Goal: Complete application form

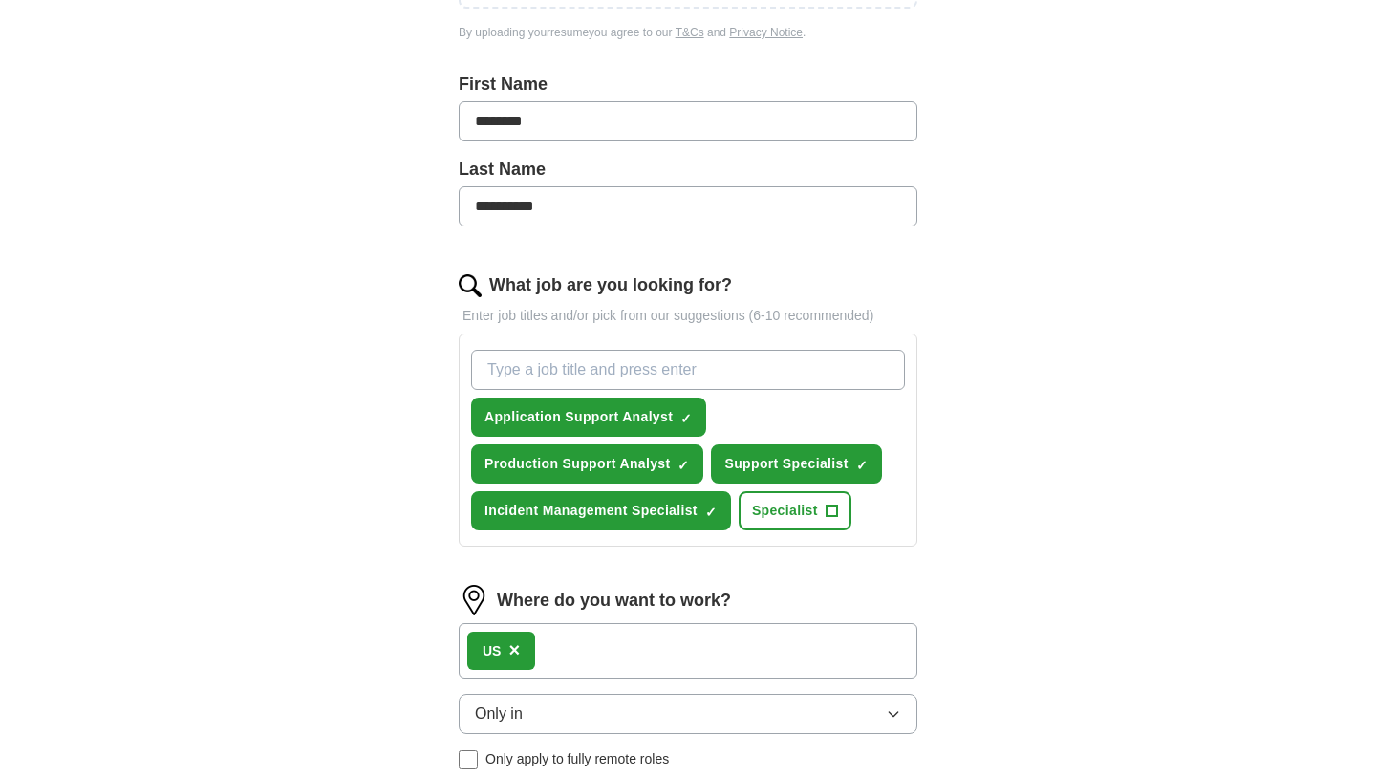
scroll to position [451, 0]
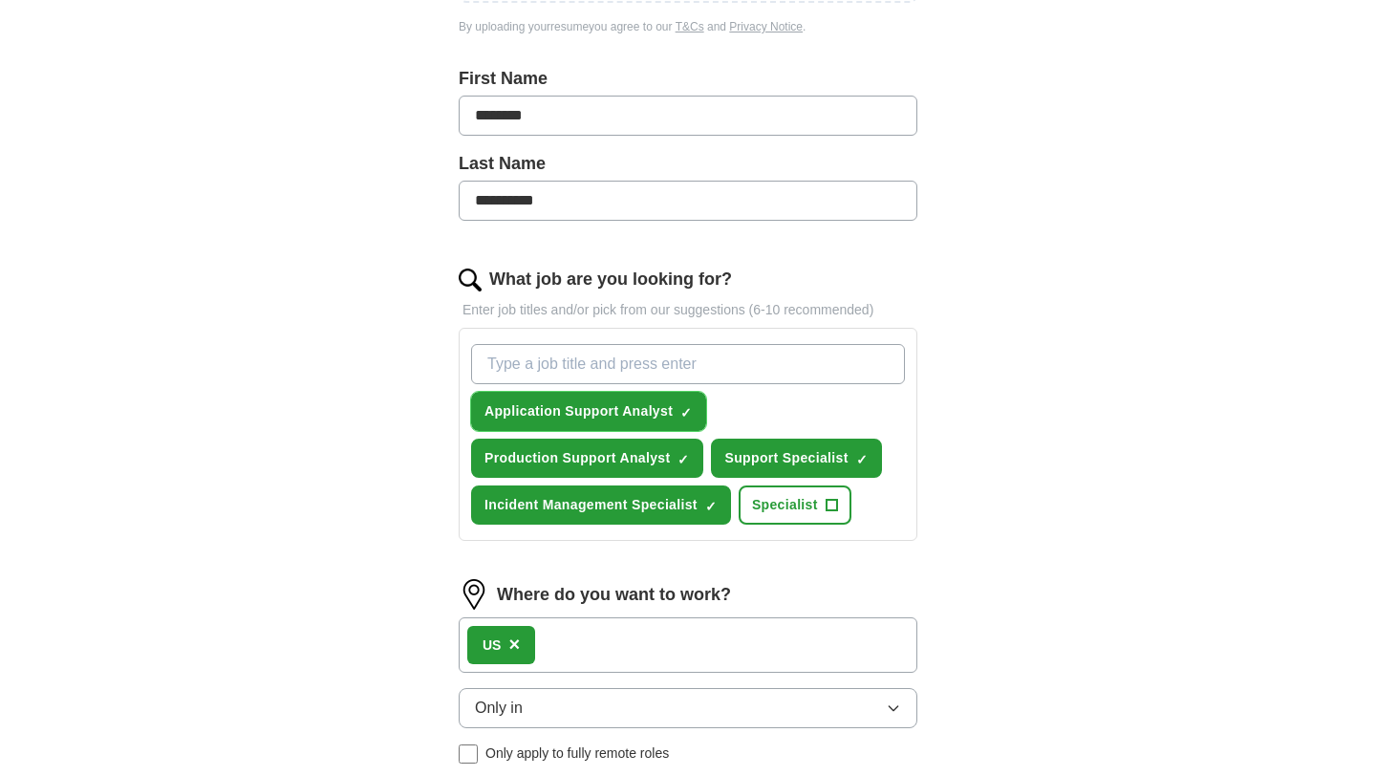
click at [0, 0] on span "×" at bounding box center [0, 0] width 0 height 0
click at [690, 416] on span "+" at bounding box center [686, 411] width 11 height 15
click at [0, 0] on span "×" at bounding box center [0, 0] width 0 height 0
click at [688, 457] on span "✓ ×" at bounding box center [683, 458] width 12 height 11
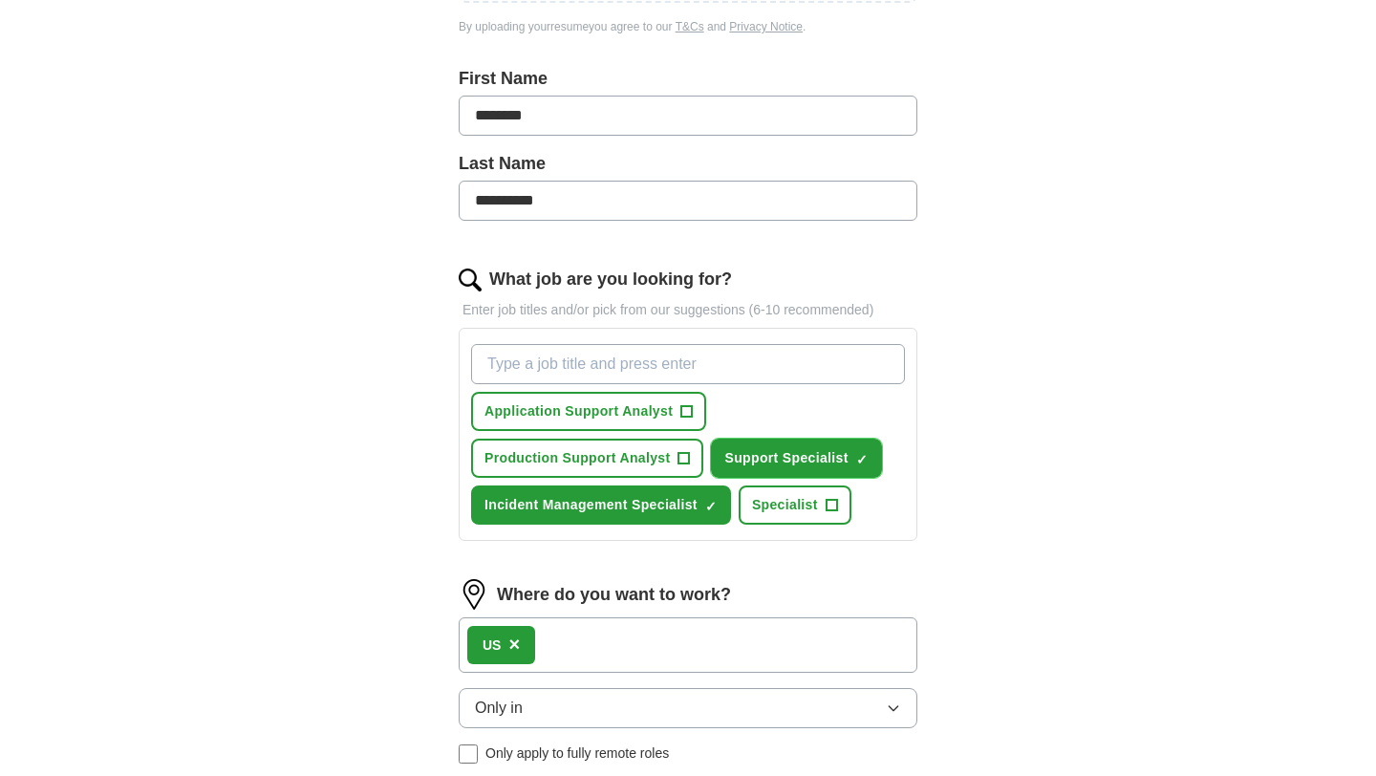
click at [0, 0] on span "×" at bounding box center [0, 0] width 0 height 0
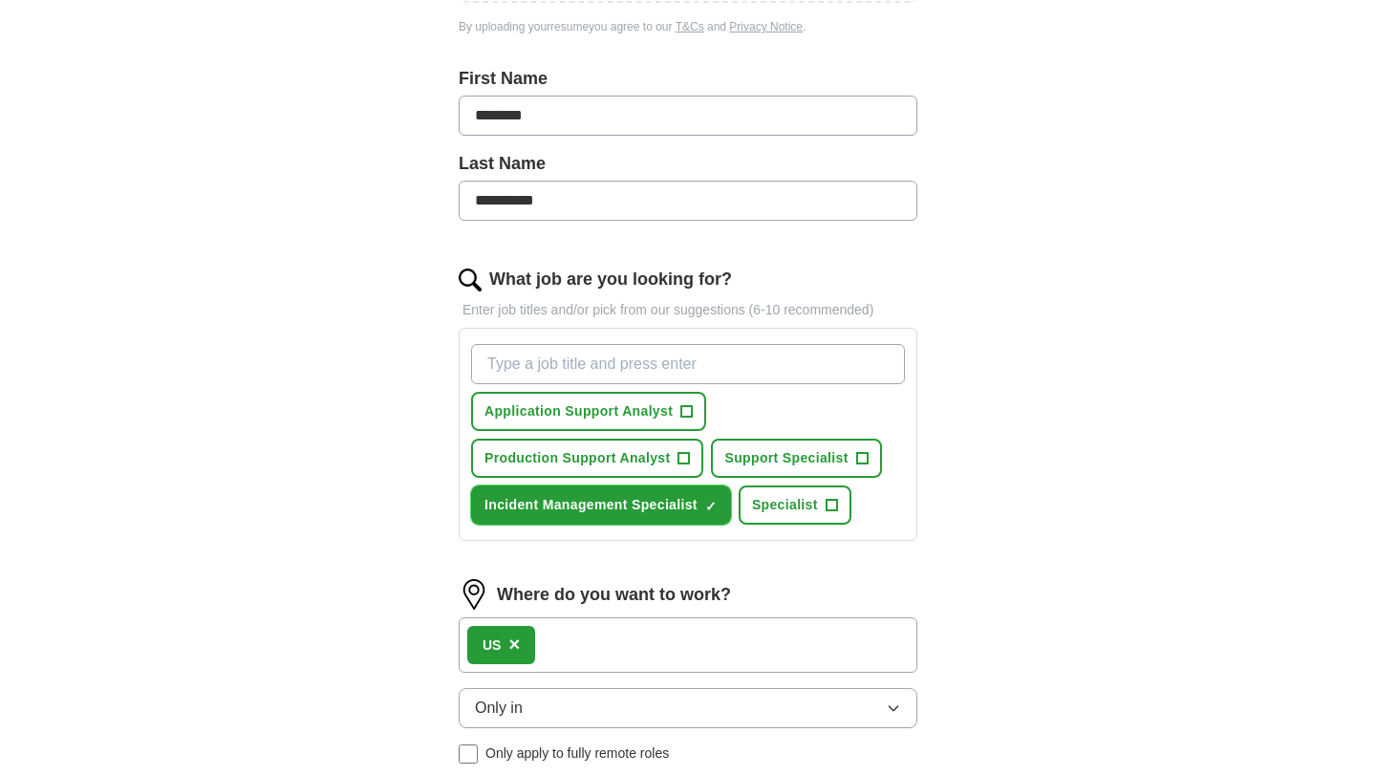
click at [0, 0] on span "×" at bounding box center [0, 0] width 0 height 0
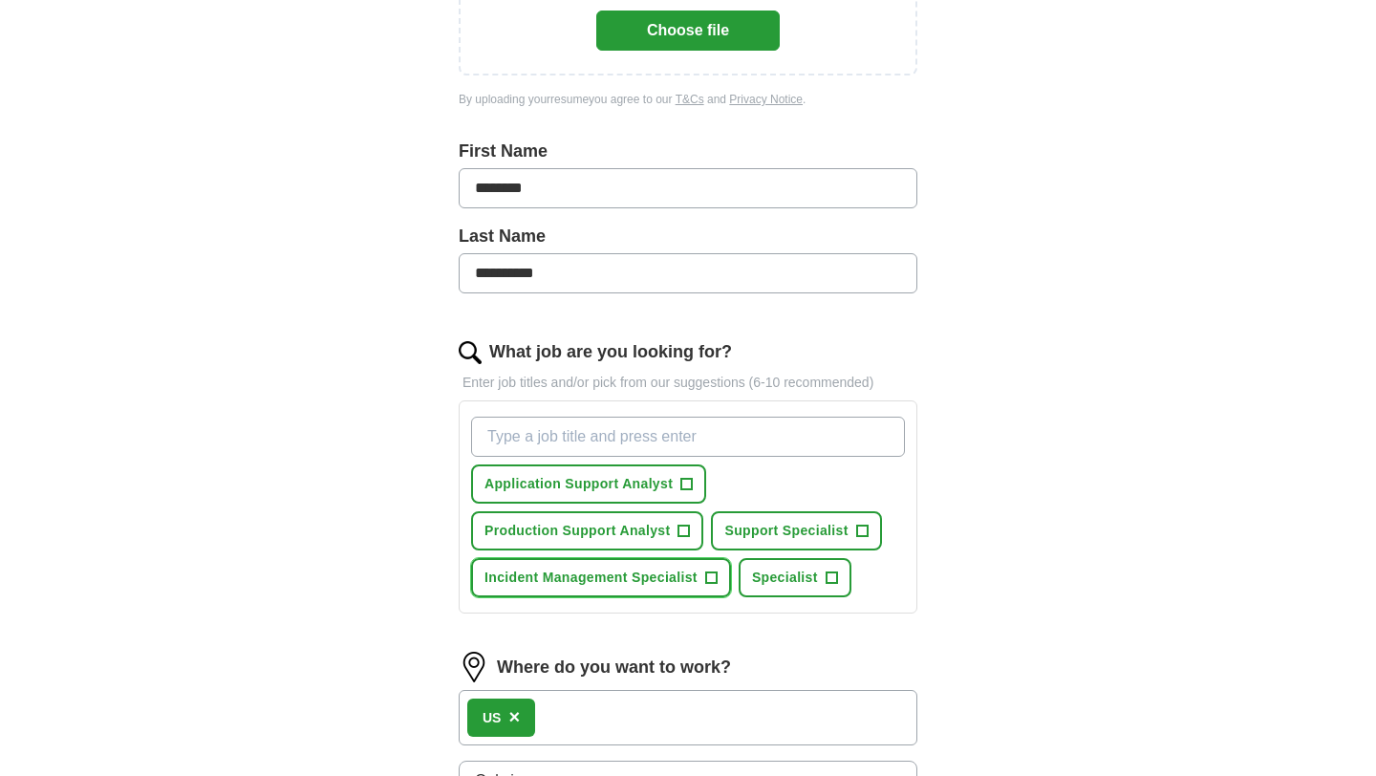
scroll to position [0, 0]
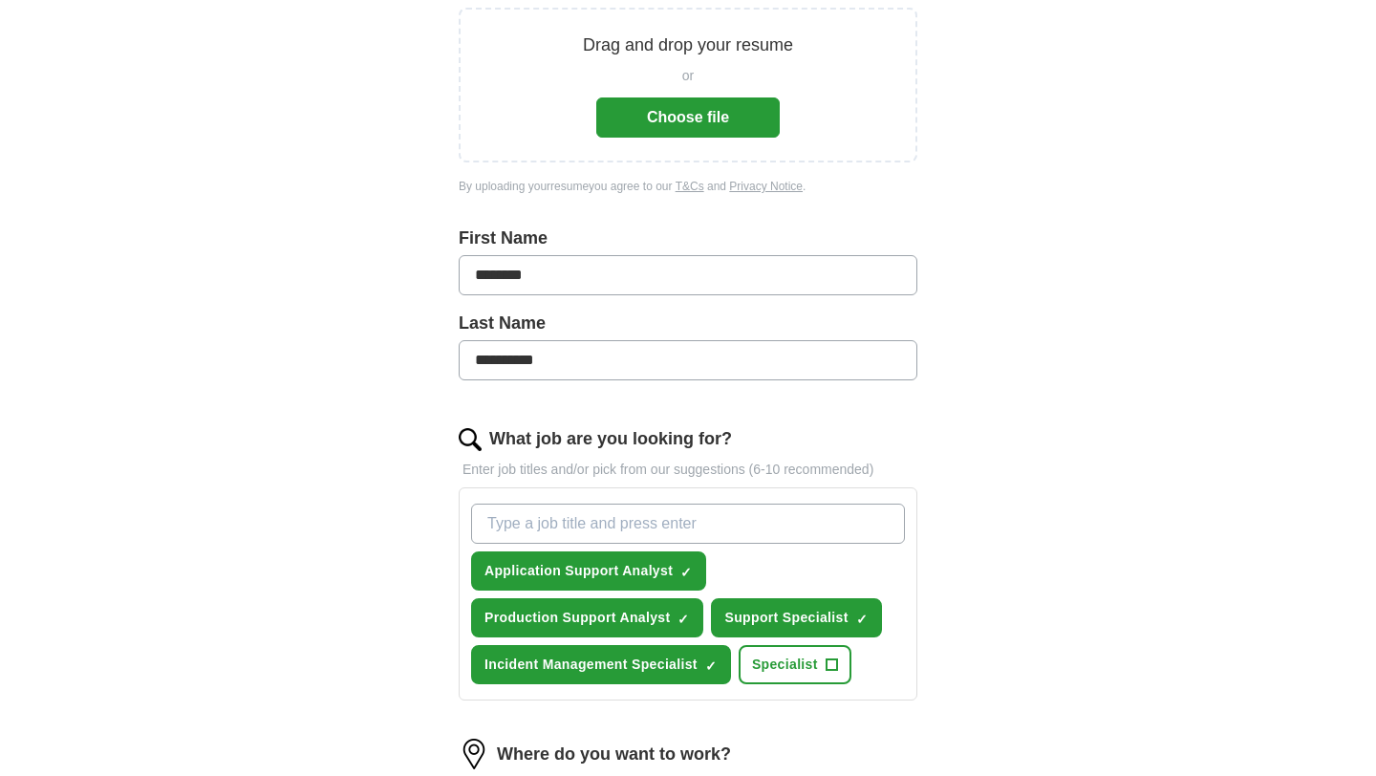
scroll to position [398, 0]
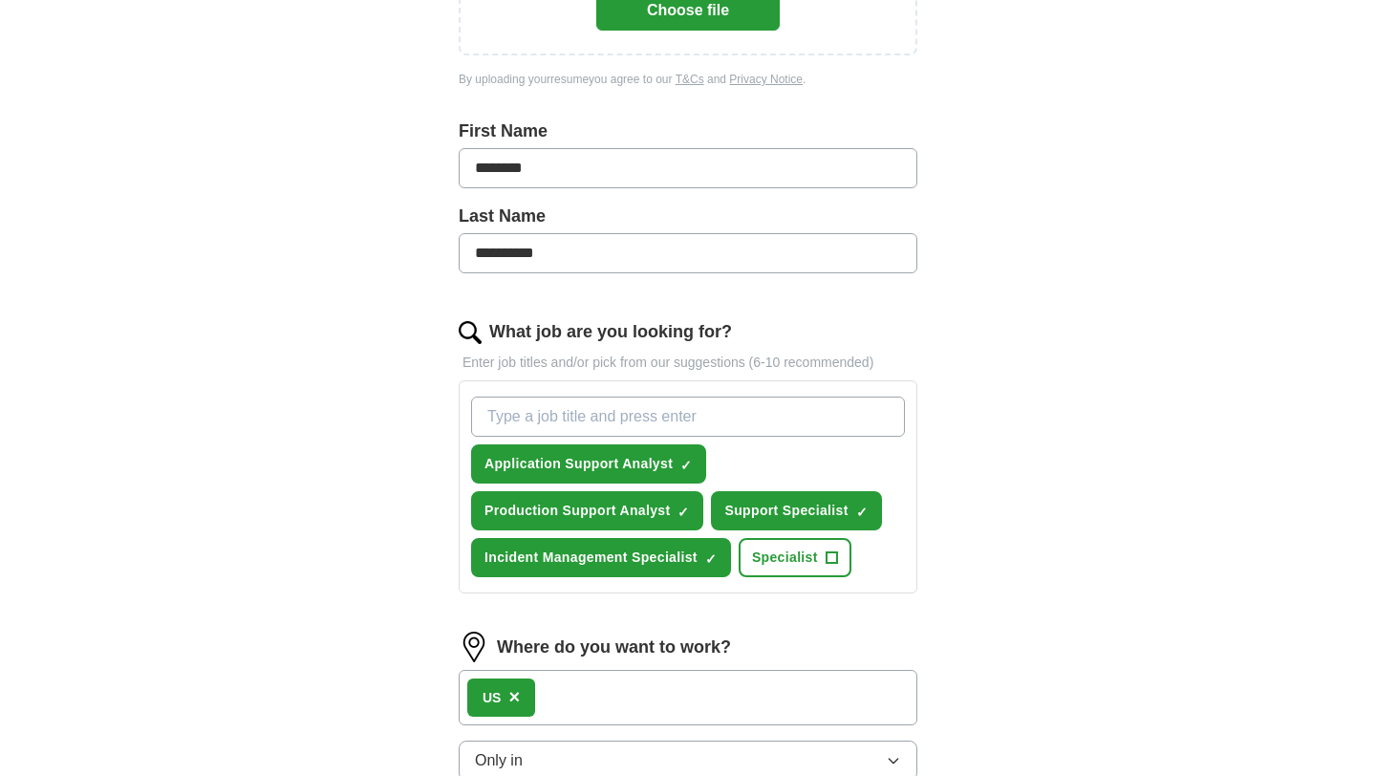
click at [566, 392] on div "Application Support Analyst ✓ × Production Support Analyst ✓ × Support Speciali…" at bounding box center [687, 487] width 441 height 196
click at [568, 416] on input "What job are you looking for?" at bounding box center [688, 416] width 434 height 40
type input "UI Developer"
click at [0, 0] on span "×" at bounding box center [0, 0] width 0 height 0
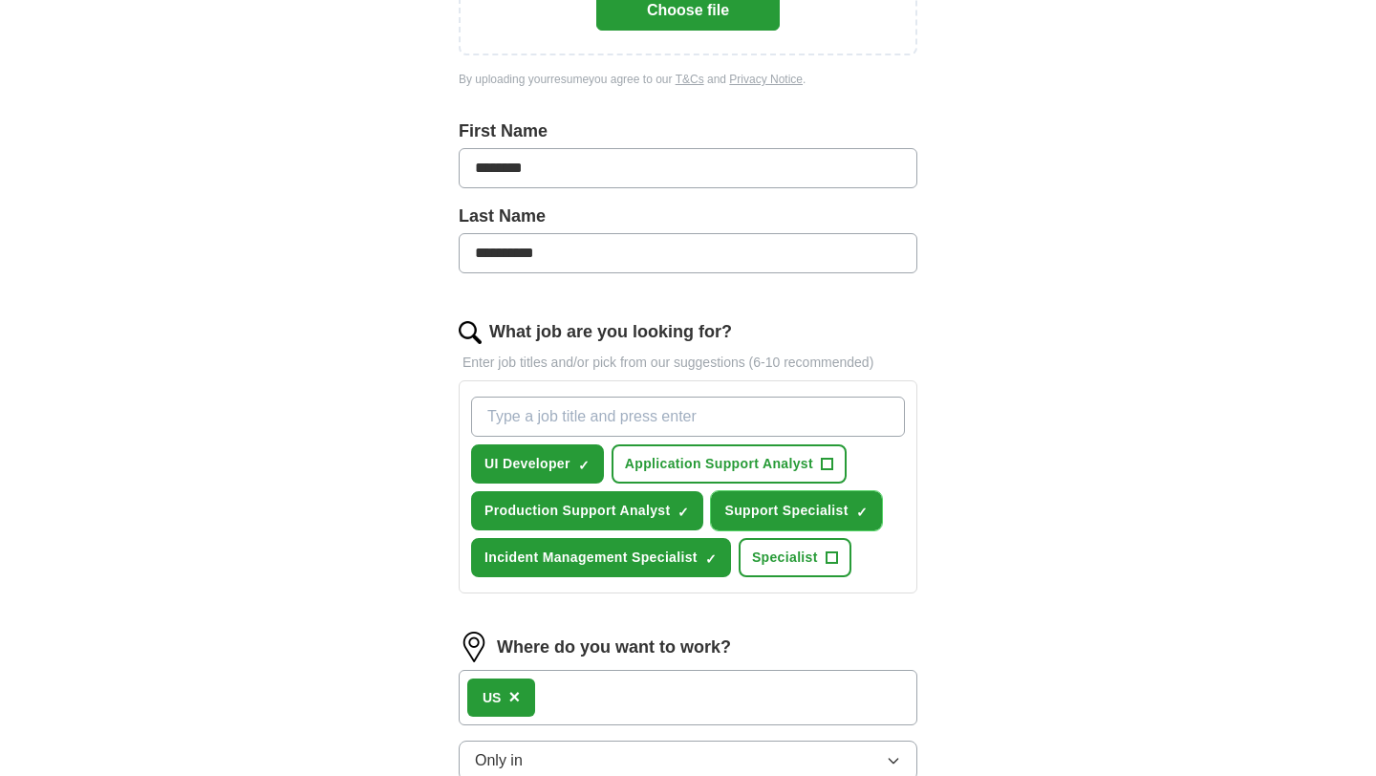
click at [0, 0] on span "×" at bounding box center [0, 0] width 0 height 0
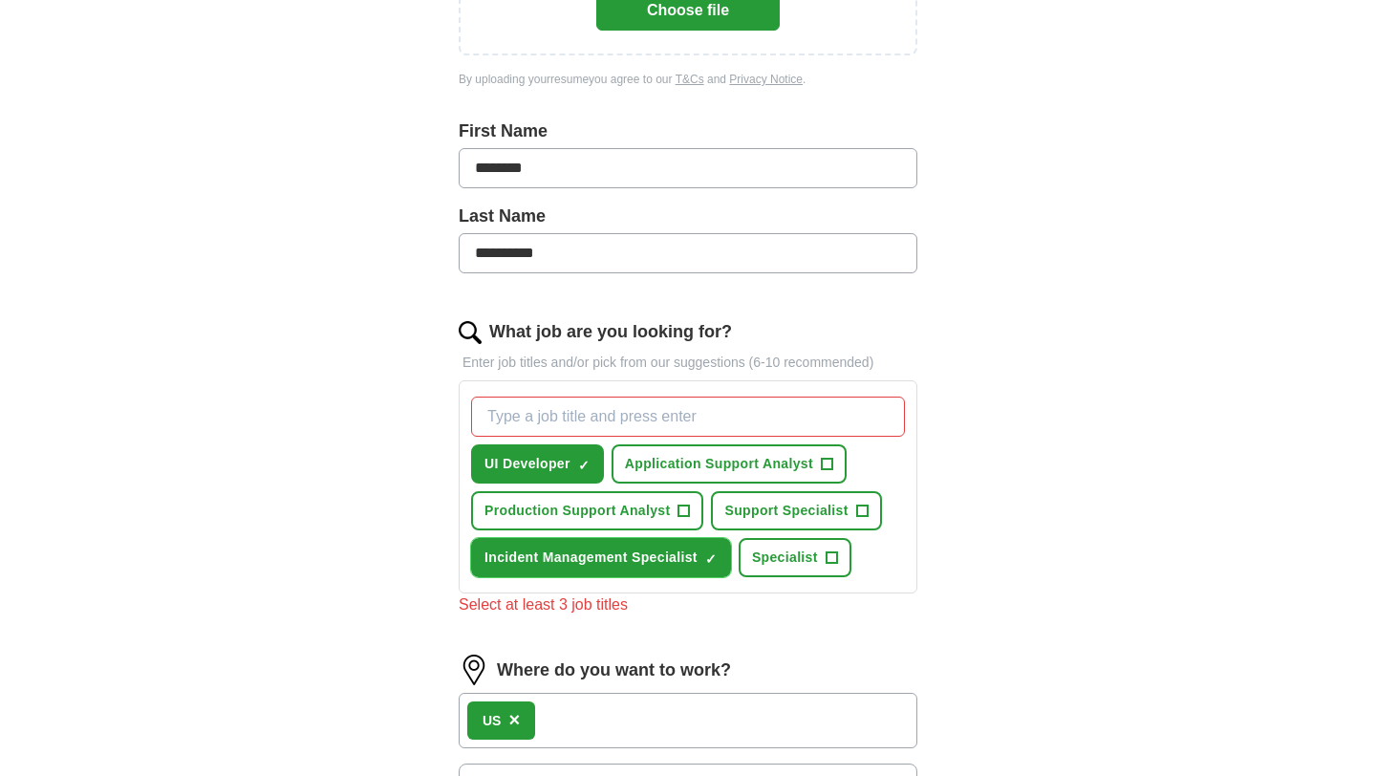
click at [720, 561] on button "Incident Management Specialist ✓ ×" at bounding box center [601, 557] width 260 height 39
click at [665, 416] on input "What job are you looking for?" at bounding box center [688, 416] width 434 height 40
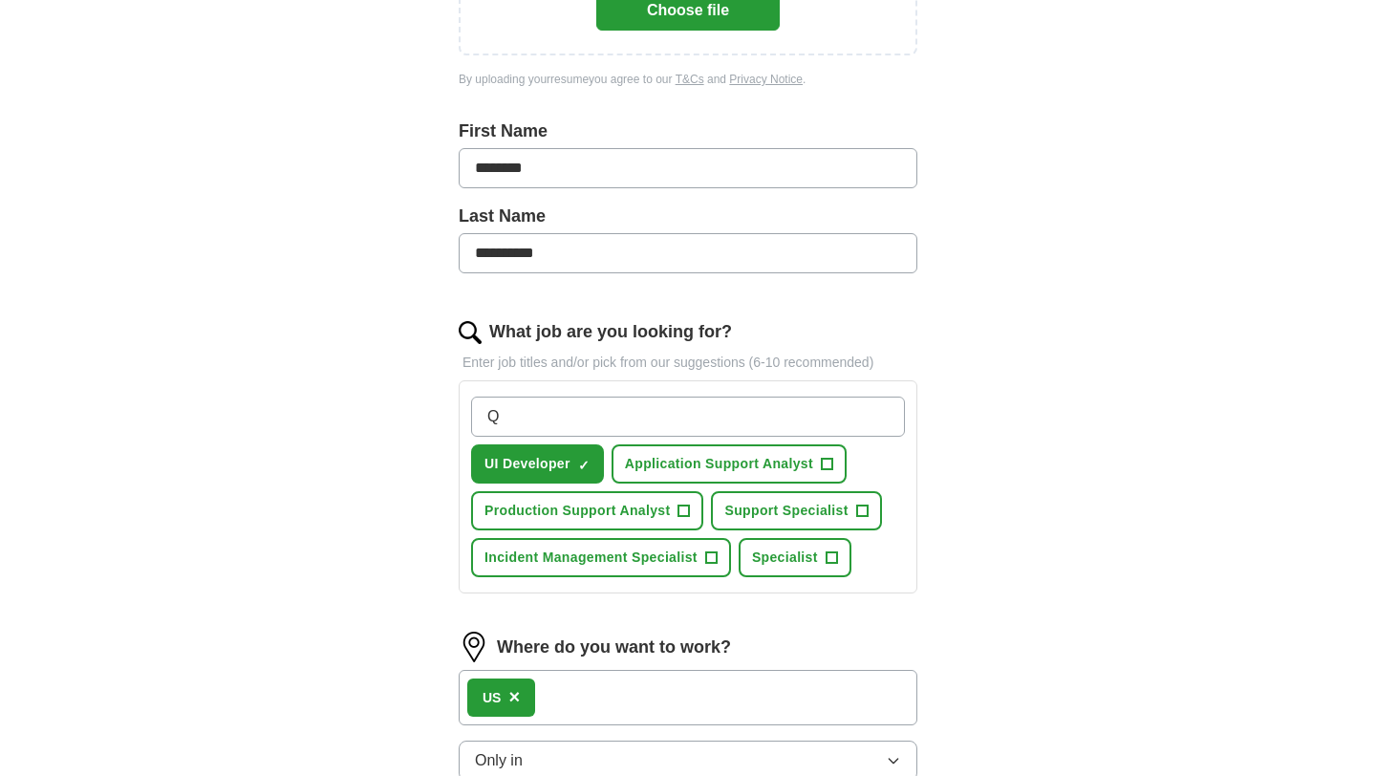
type input "QA"
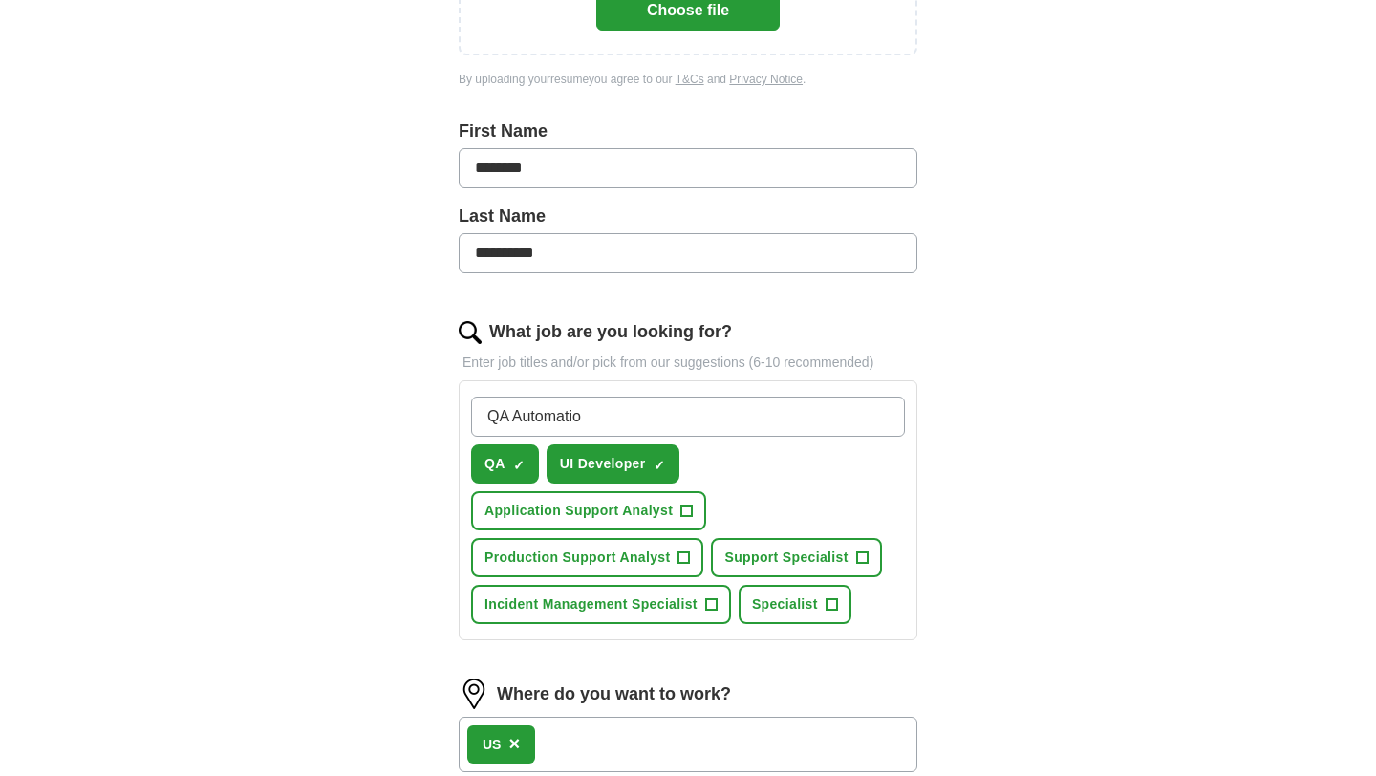
type input "QA Automation"
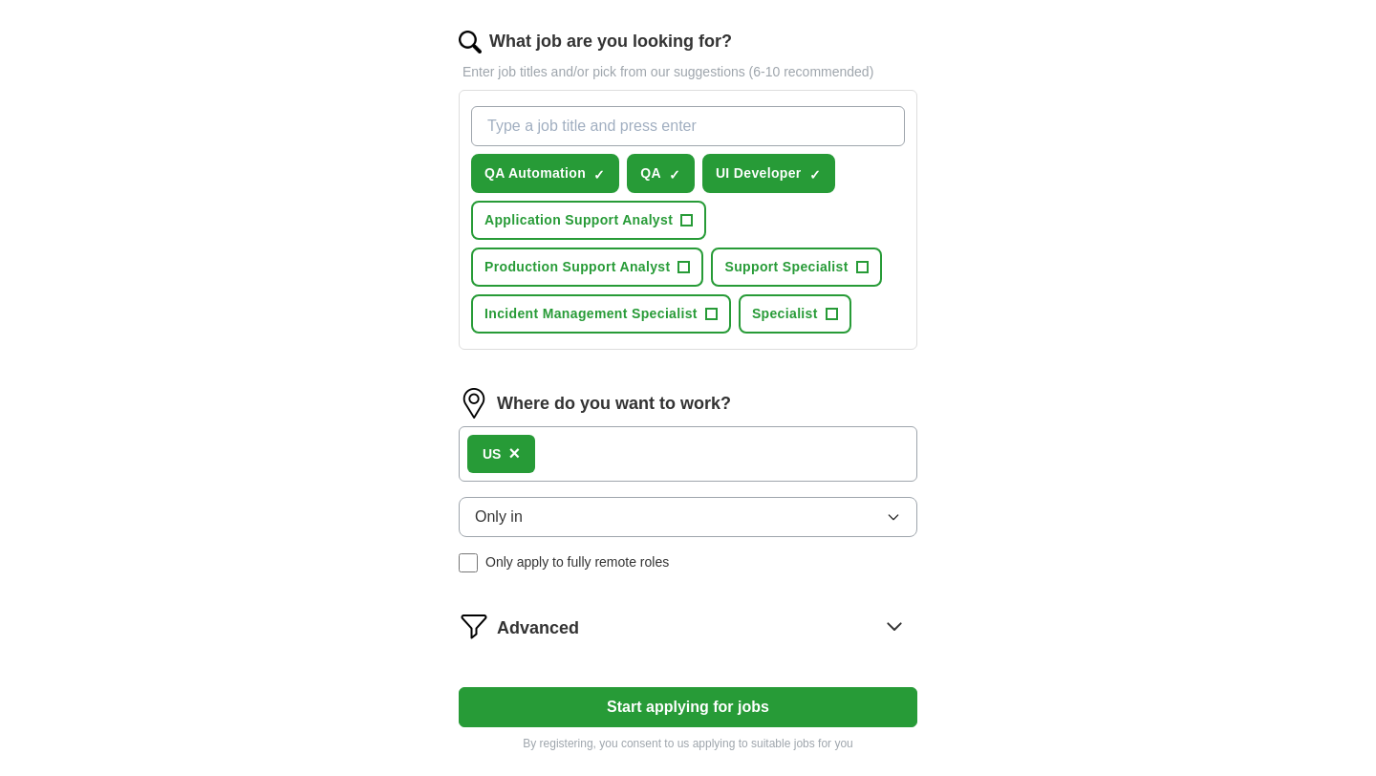
scroll to position [728, 0]
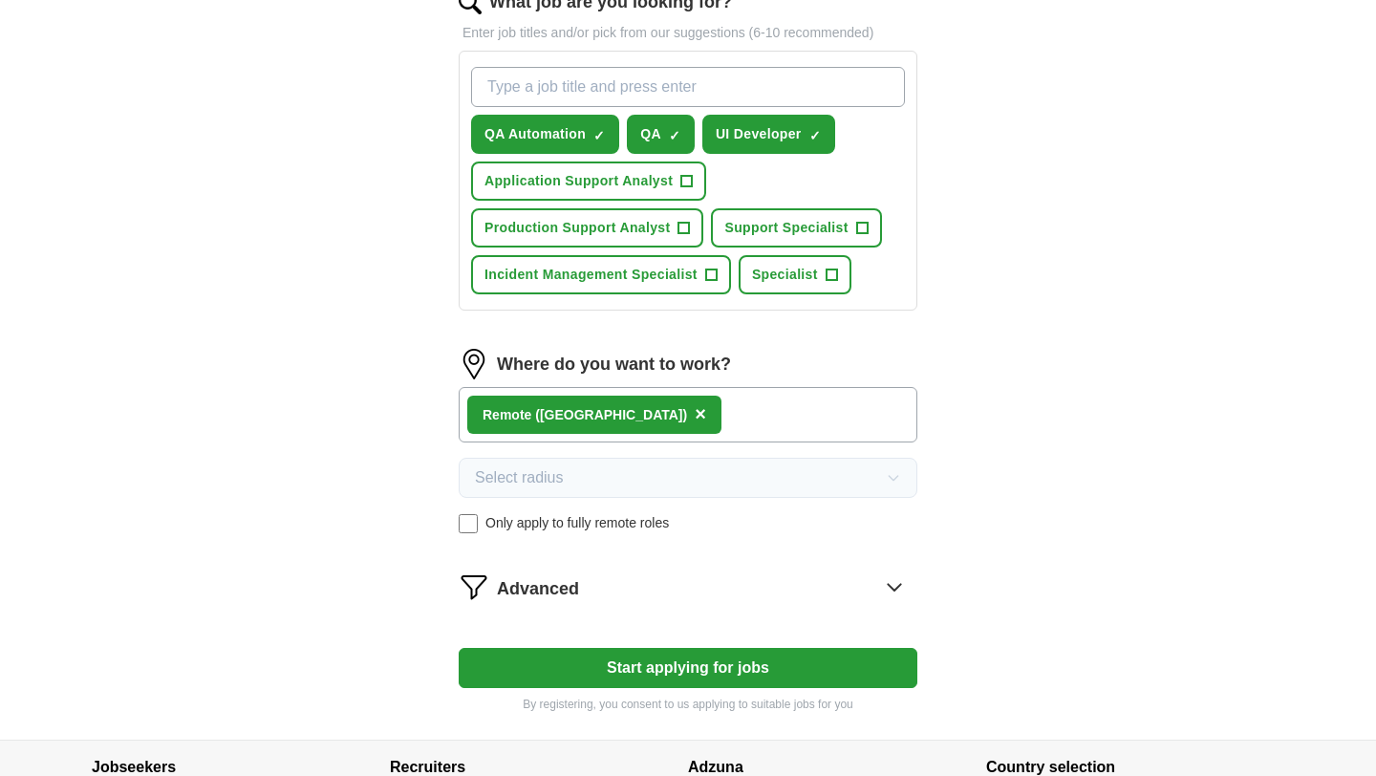
click at [589, 678] on button "Start applying for jobs" at bounding box center [688, 668] width 459 height 40
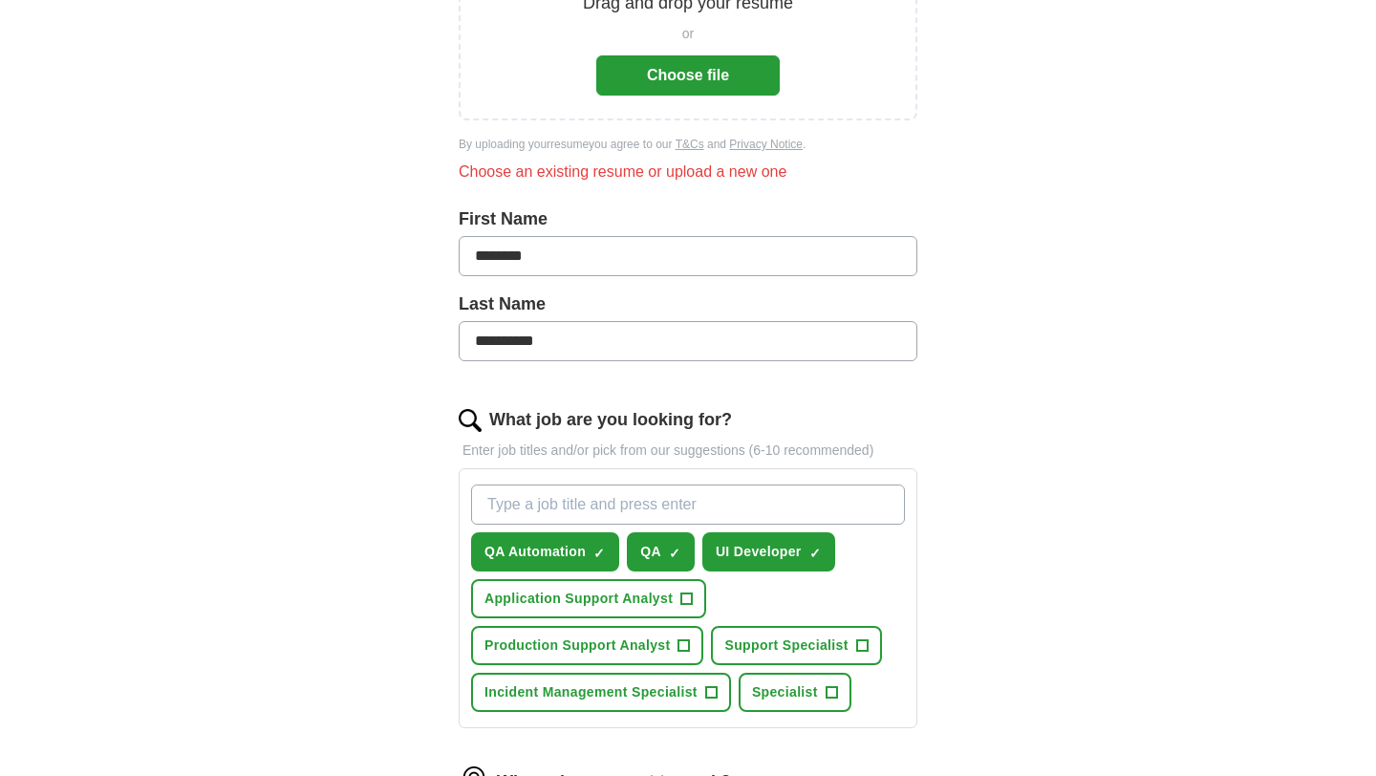
scroll to position [0, 0]
